Goal: Unclear

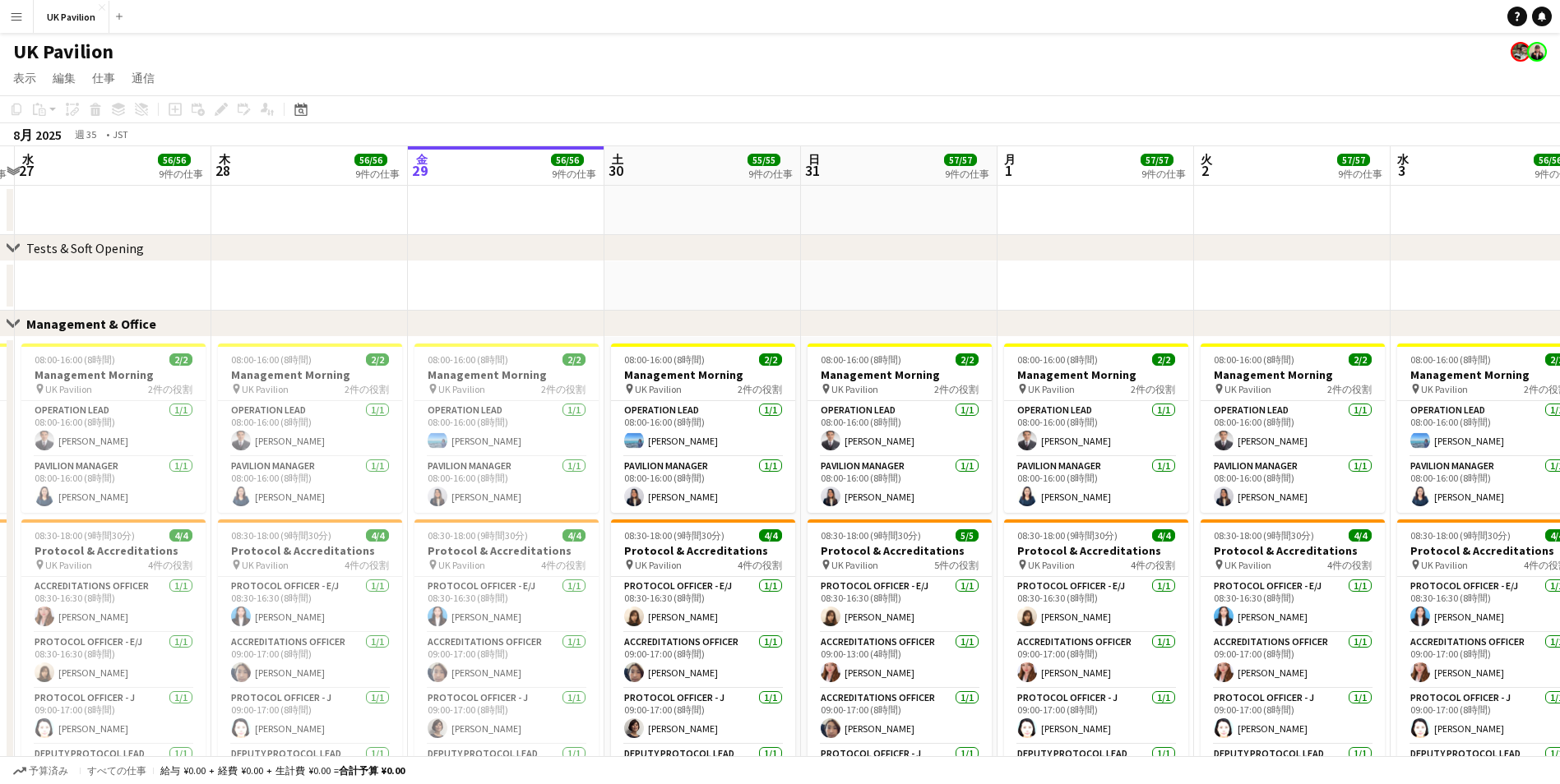
scroll to position [0, 575]
